Goal: Browse casually: Explore the website without a specific task or goal

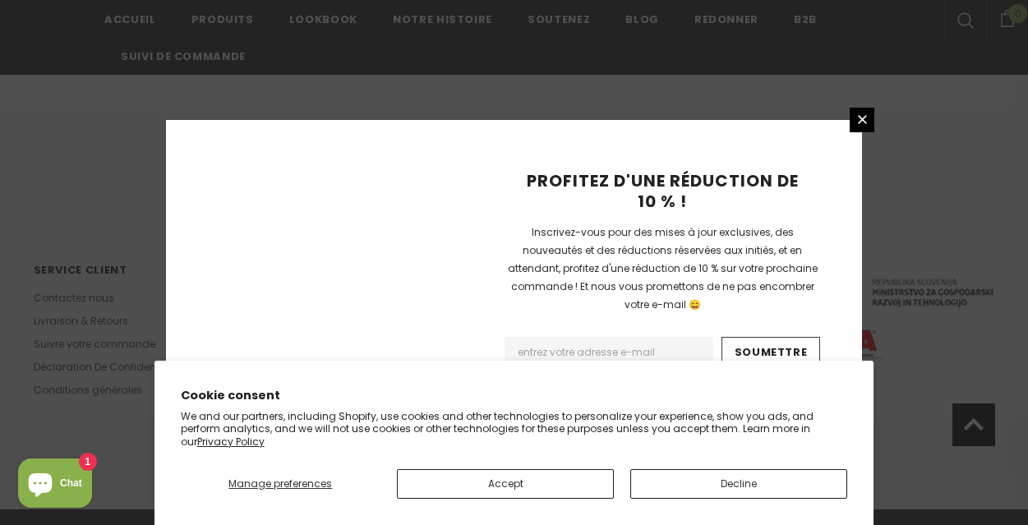
scroll to position [1233, 0]
